Goal: Transaction & Acquisition: Register for event/course

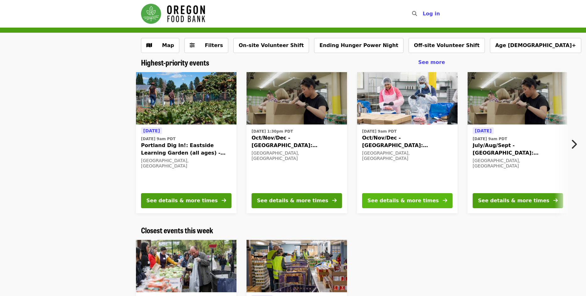
click at [414, 200] on div "See details & more times" at bounding box center [402, 201] width 71 height 8
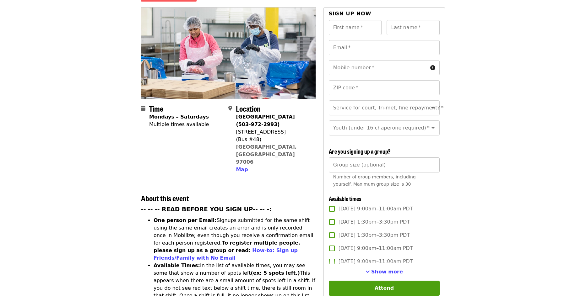
scroll to position [94, 0]
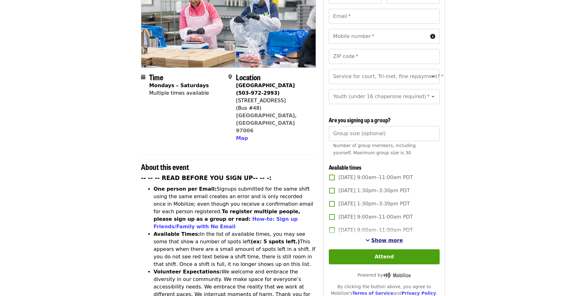
click at [387, 238] on span "Show more" at bounding box center [387, 241] width 32 height 6
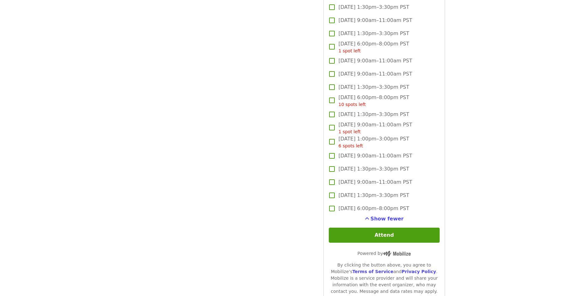
scroll to position [1350, 0]
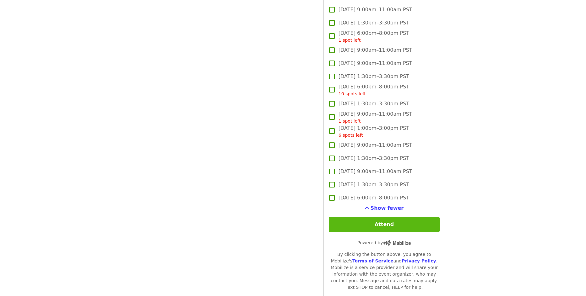
click at [378, 223] on button "Attend" at bounding box center [384, 224] width 111 height 15
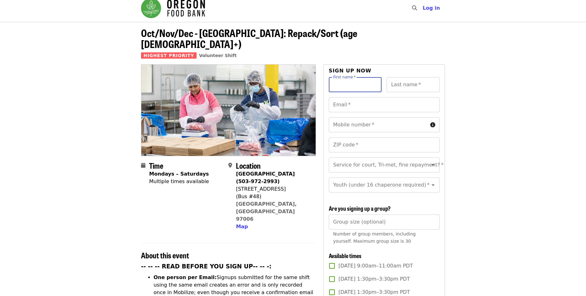
scroll to position [0, 0]
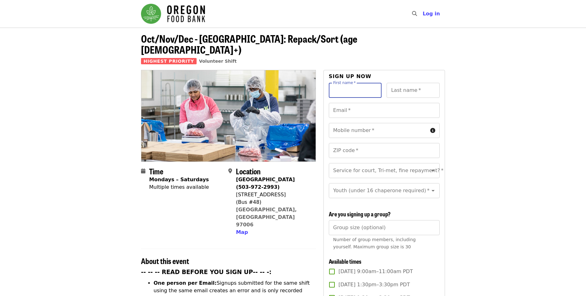
click at [344, 85] on input "First name   *" at bounding box center [355, 90] width 53 height 15
type input "******"
click at [400, 83] on input "Last name   *" at bounding box center [413, 90] width 53 height 15
type input "********"
click at [366, 103] on input "Email   *" at bounding box center [384, 110] width 111 height 15
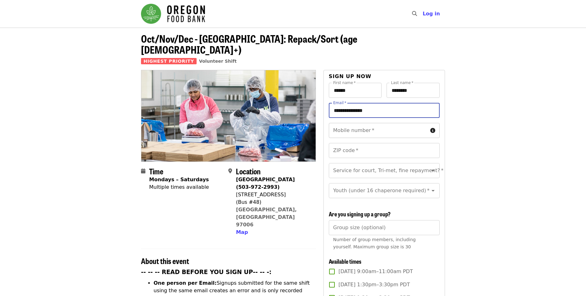
type input "**********"
click at [366, 123] on input "Mobile number   *" at bounding box center [378, 130] width 99 height 15
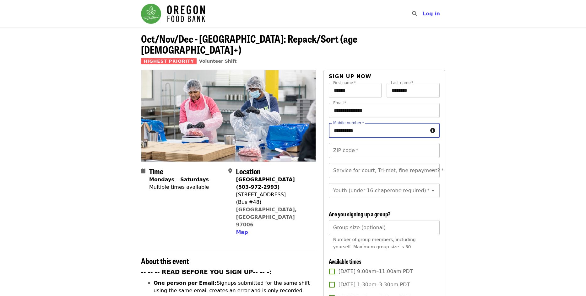
type input "**********"
click at [365, 143] on input "ZIP code   *" at bounding box center [384, 150] width 111 height 15
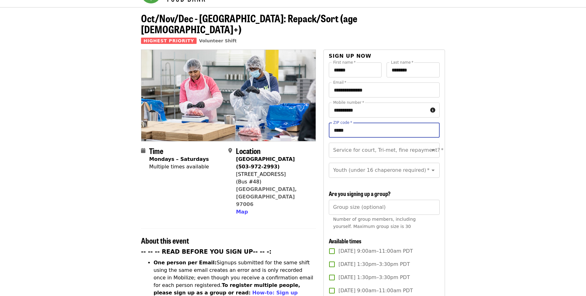
scroll to position [31, 0]
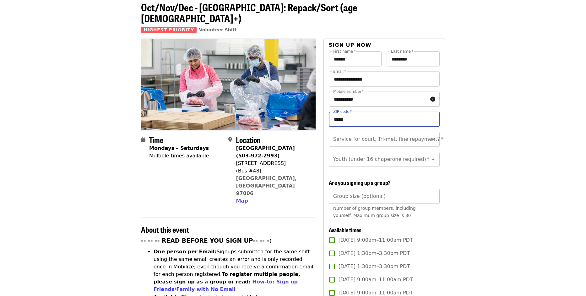
type input "*****"
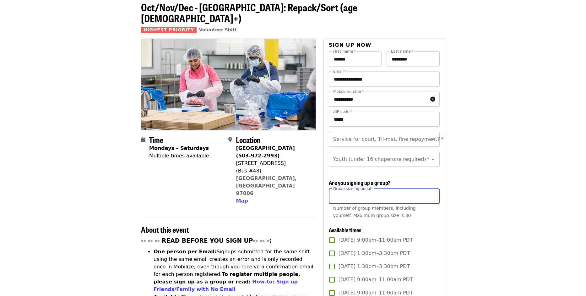
click at [391, 193] on input "Group size (optional)" at bounding box center [384, 196] width 111 height 15
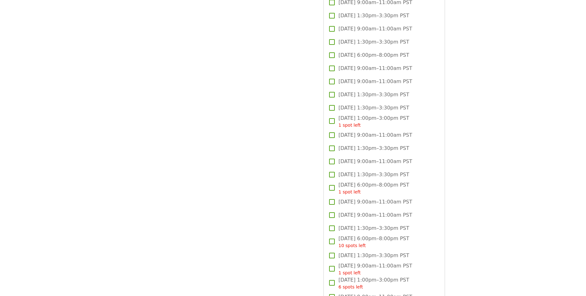
scroll to position [1350, 0]
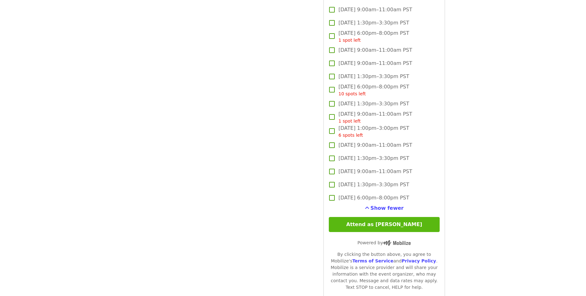
type input "*"
click at [381, 220] on button "Attend as [PERSON_NAME]" at bounding box center [384, 224] width 111 height 15
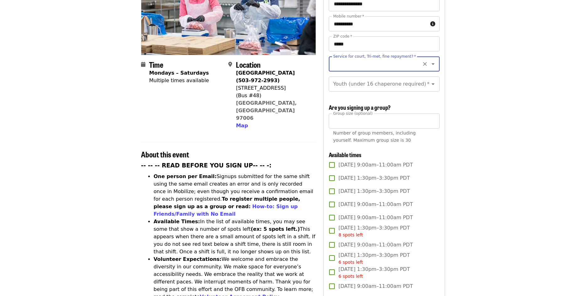
scroll to position [28, 0]
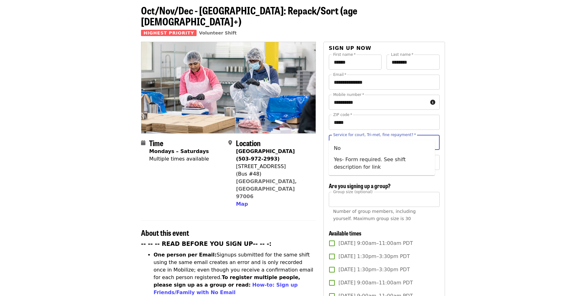
click at [400, 137] on input "Service for court, Tri-met, fine repayment?   *" at bounding box center [376, 143] width 85 height 12
click at [386, 154] on ul "No" at bounding box center [382, 148] width 106 height 16
click at [336, 149] on li "No" at bounding box center [382, 148] width 106 height 11
click at [431, 162] on icon "Open" at bounding box center [432, 163] width 3 height 2
type input "**"
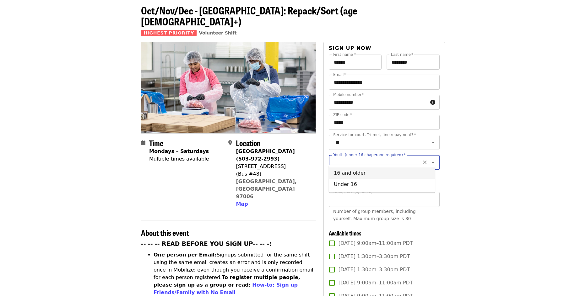
click at [377, 171] on li "16 and older" at bounding box center [382, 173] width 106 height 11
type input "**********"
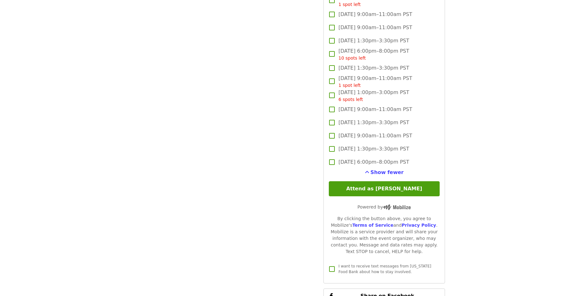
scroll to position [1410, 0]
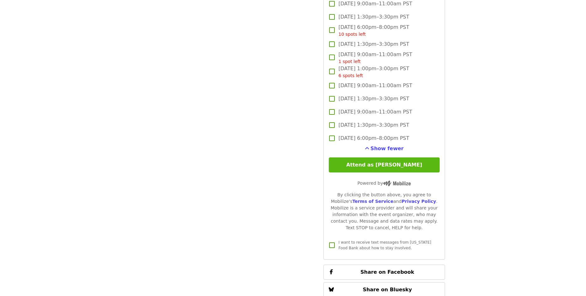
click at [404, 163] on button "Attend as [PERSON_NAME]" at bounding box center [384, 165] width 111 height 15
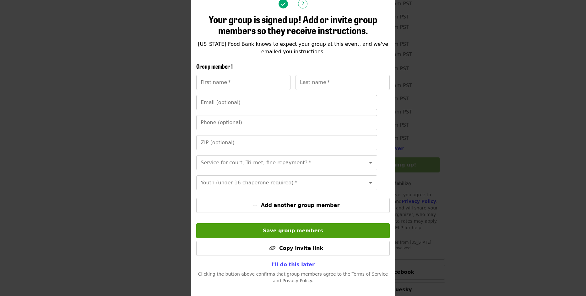
scroll to position [78, 0]
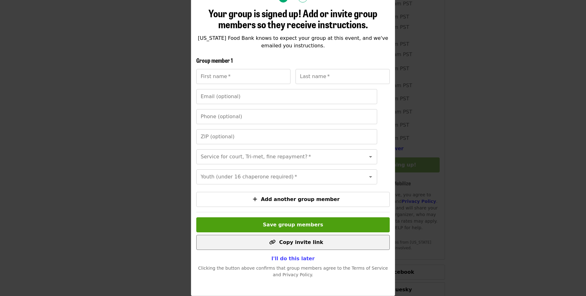
click at [295, 240] on span "Copy invite link" at bounding box center [301, 243] width 44 height 6
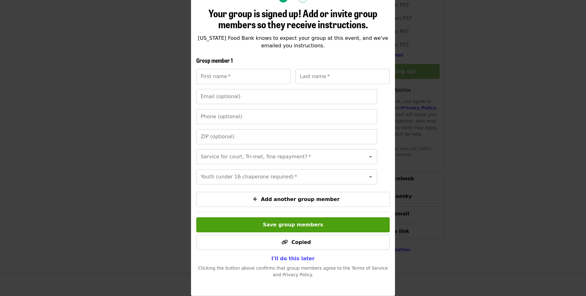
scroll to position [1504, 0]
click at [293, 261] on span "I'll do this later" at bounding box center [292, 259] width 43 height 6
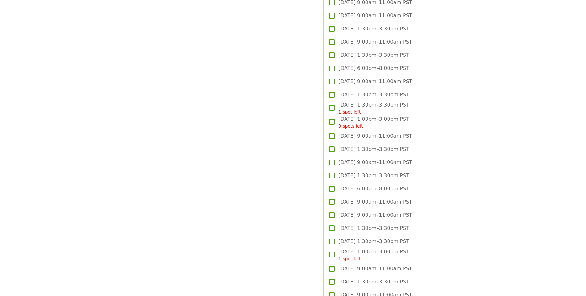
scroll to position [908, 0]
